Goal: Task Accomplishment & Management: Manage account settings

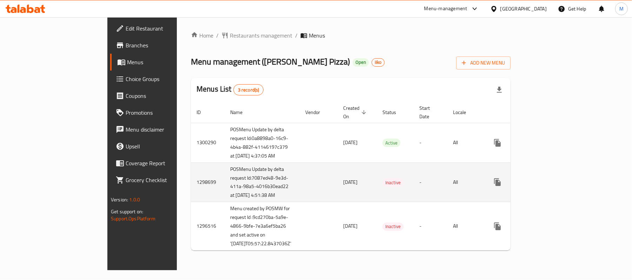
scroll to position [36, 0]
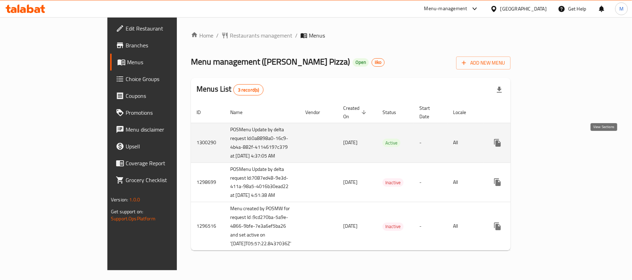
click at [552, 140] on icon "enhanced table" at bounding box center [548, 143] width 6 height 6
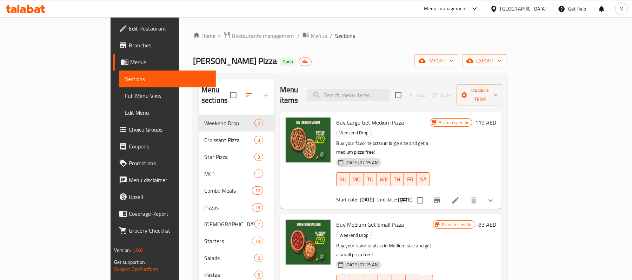
drag, startPoint x: 412, startPoint y: 98, endPoint x: 411, endPoint y: 89, distance: 9.2
click at [412, 98] on div "Menu items Add Sort Manage items" at bounding box center [391, 95] width 222 height 33
click at [390, 89] on input "search" at bounding box center [348, 95] width 83 height 12
paste input "Buy Medium Get Small Pizza"
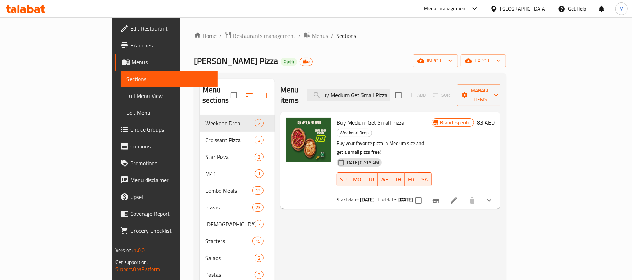
type input "Buy Medium Get Small Pizza"
click at [459, 196] on icon at bounding box center [454, 200] width 8 height 8
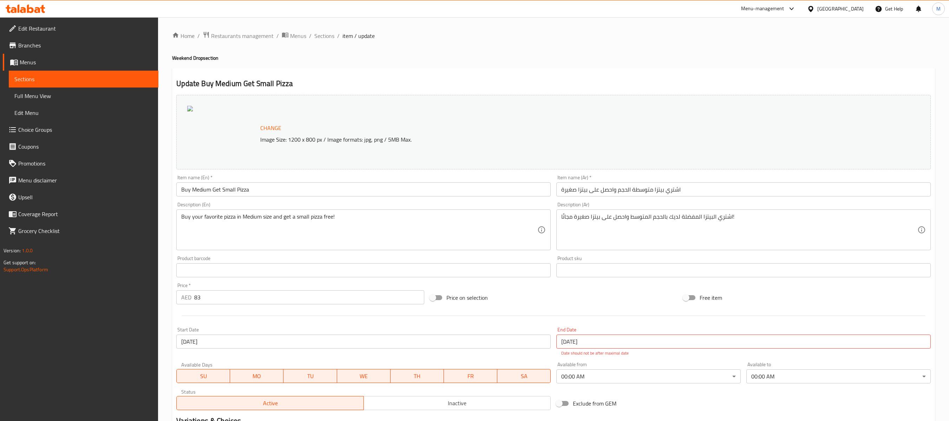
drag, startPoint x: 46, startPoint y: 49, endPoint x: 126, endPoint y: 4, distance: 91.6
click at [46, 49] on span "Branches" at bounding box center [85, 45] width 135 height 8
